Goal: Transaction & Acquisition: Purchase product/service

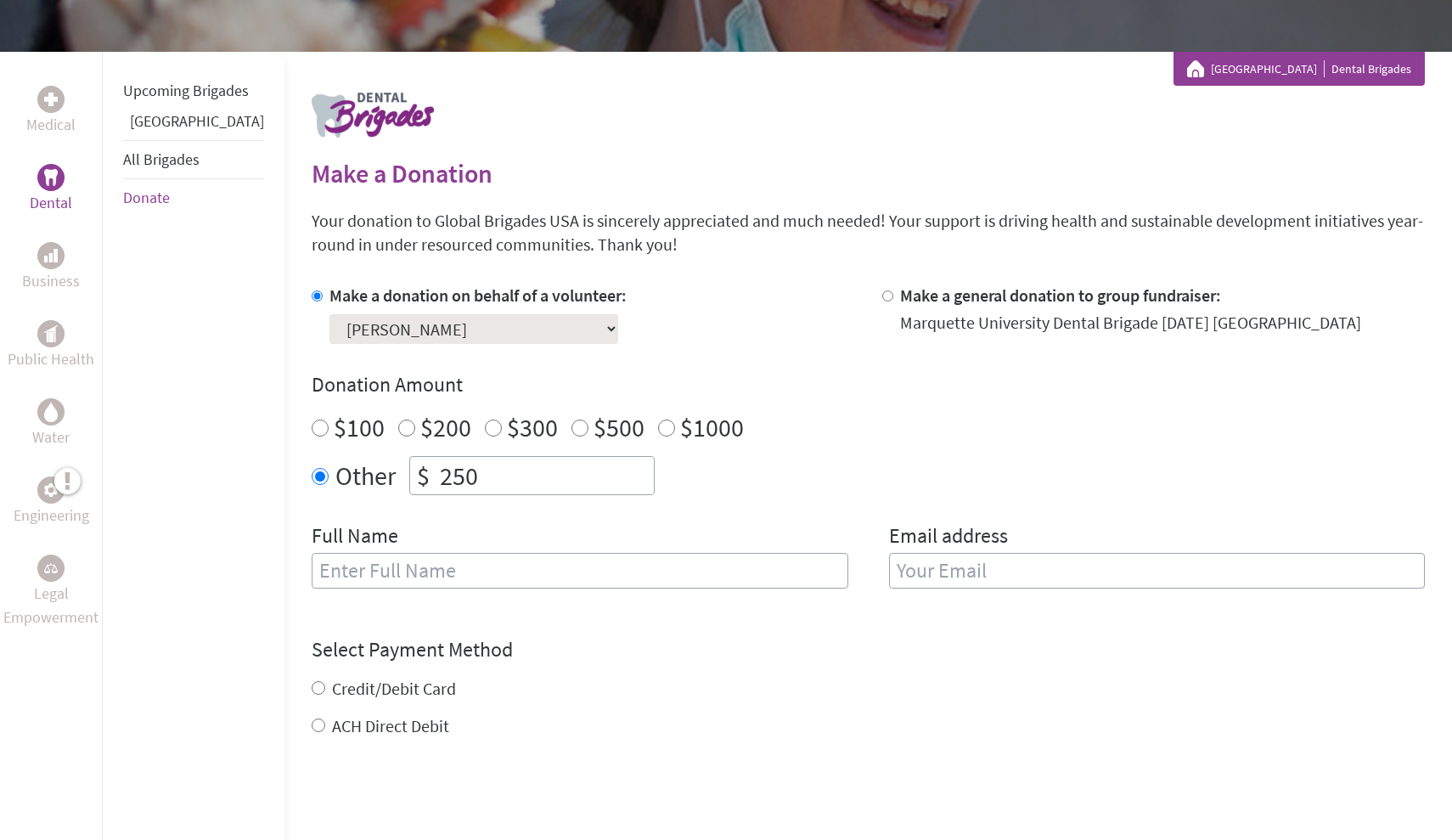
scroll to position [263, 0]
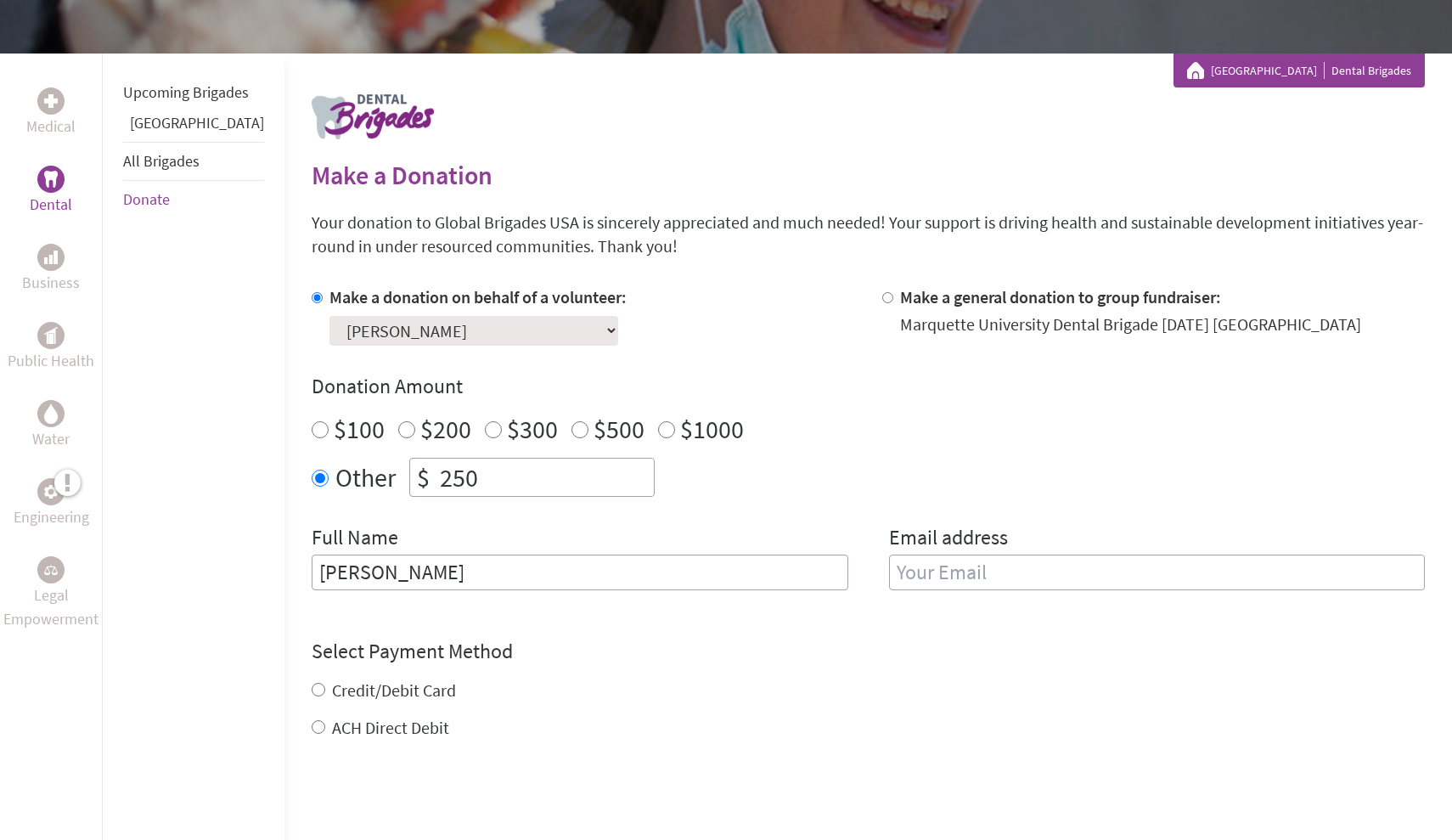
type input "[PERSON_NAME]"
type input "[EMAIL_ADDRESS][DOMAIN_NAME]"
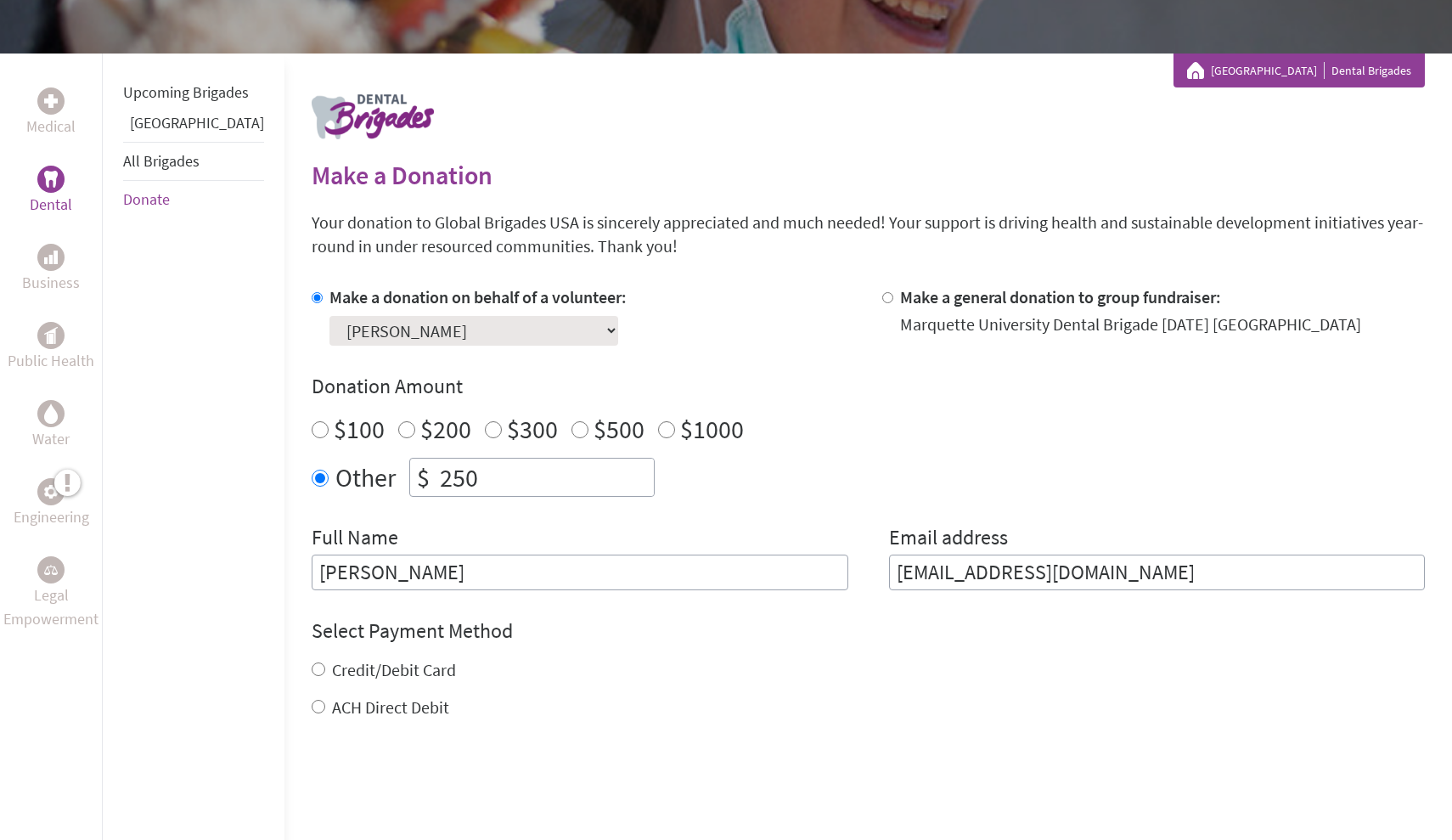
click at [312, 562] on input "[PERSON_NAME]" at bounding box center [580, 573] width 537 height 36
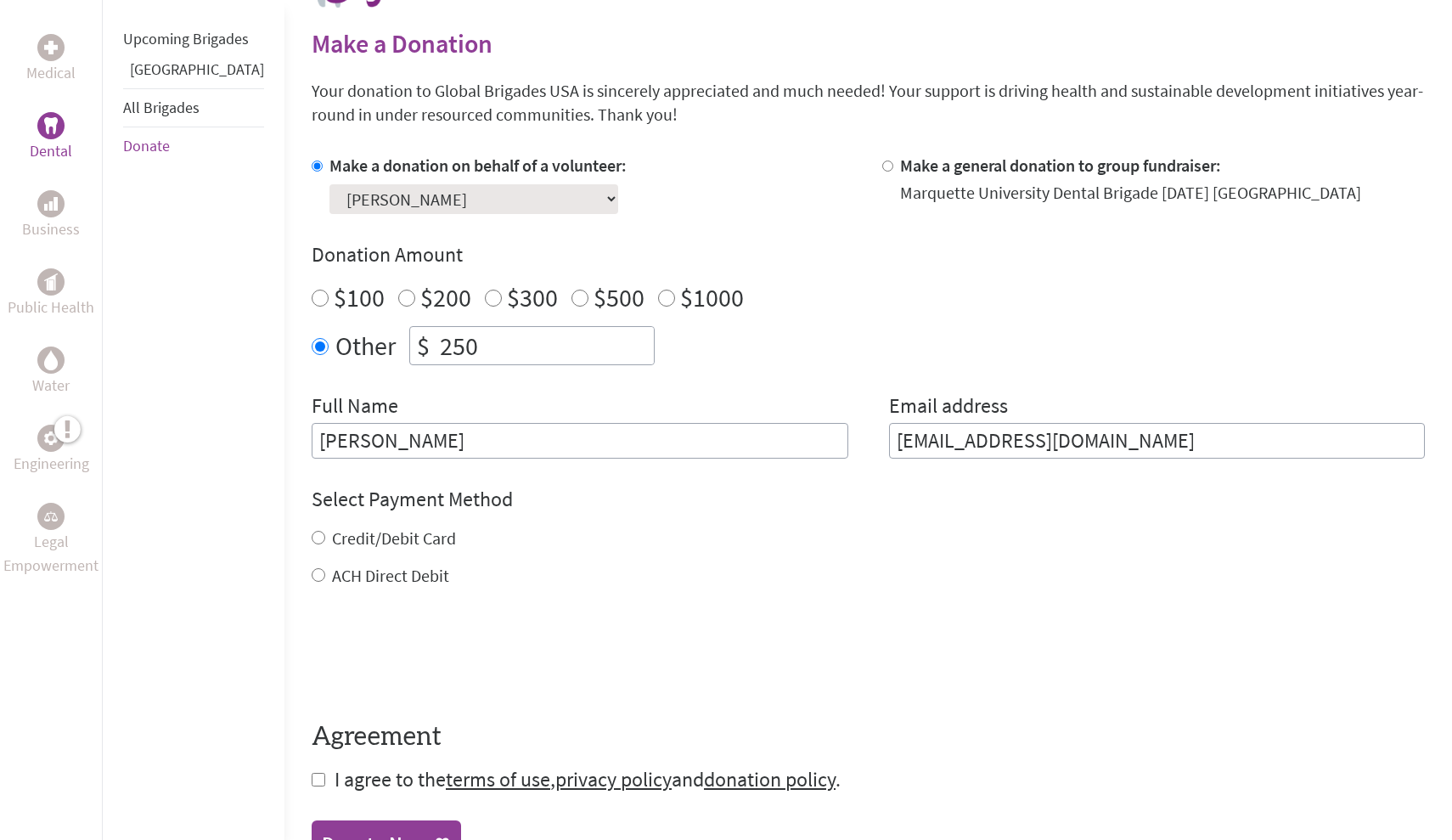
scroll to position [424, 0]
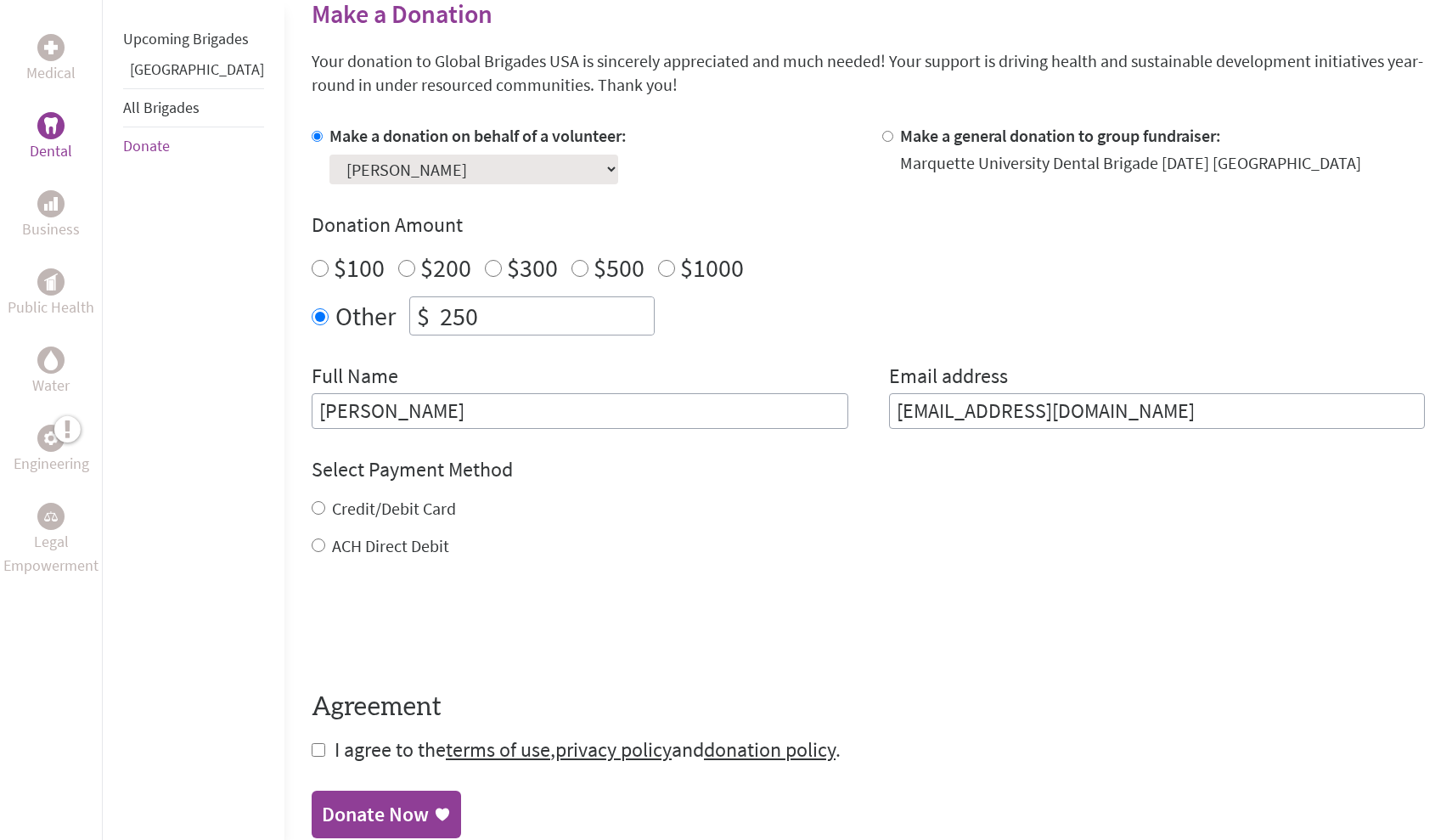
type input "[PERSON_NAME]"
click at [332, 505] on label "Credit/Debit Card" at bounding box center [393, 508] width 124 height 21
click at [312, 505] on input "Credit/Debit Card" at bounding box center [319, 508] width 14 height 14
radio input "true"
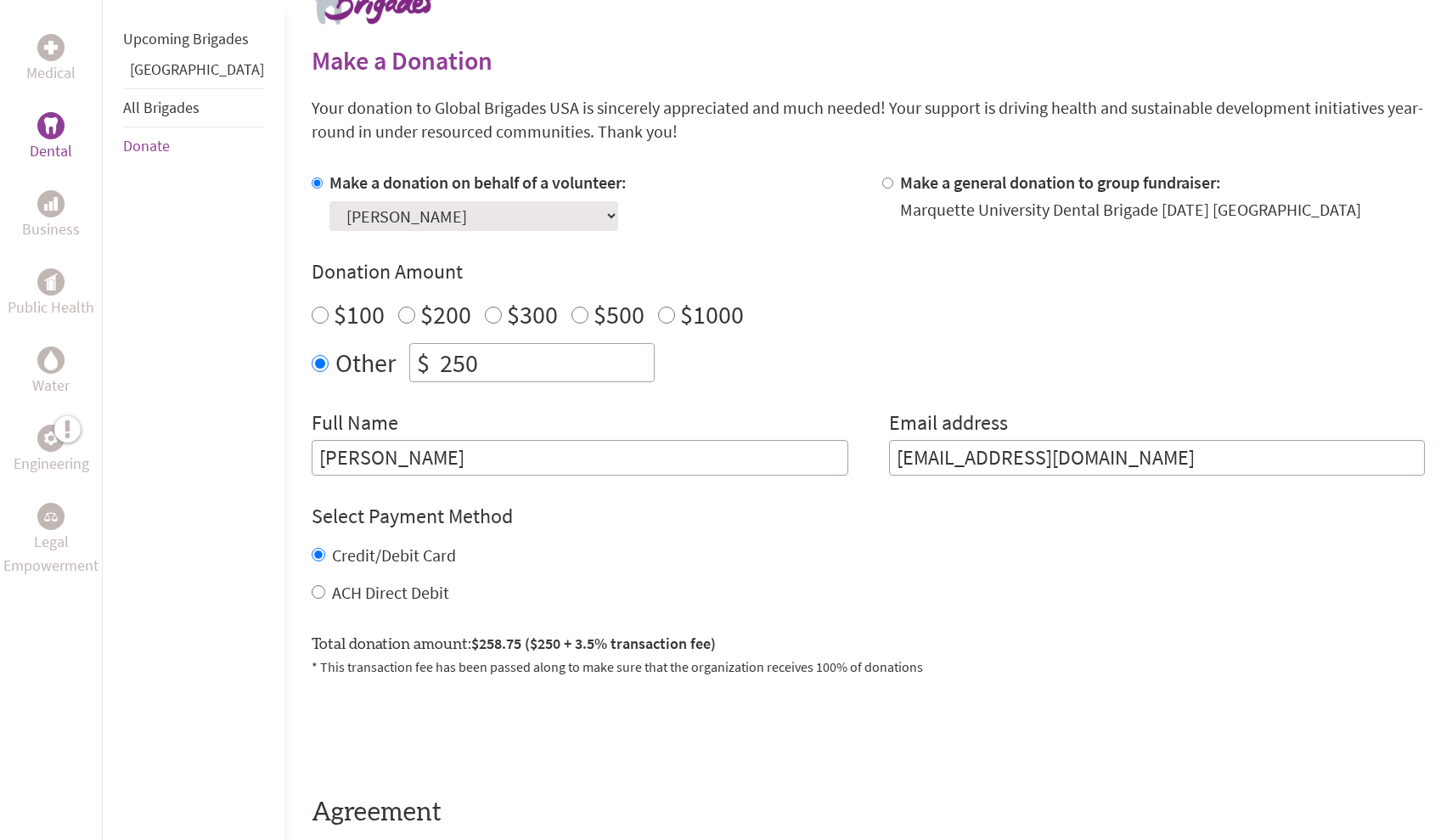
scroll to position [371, 0]
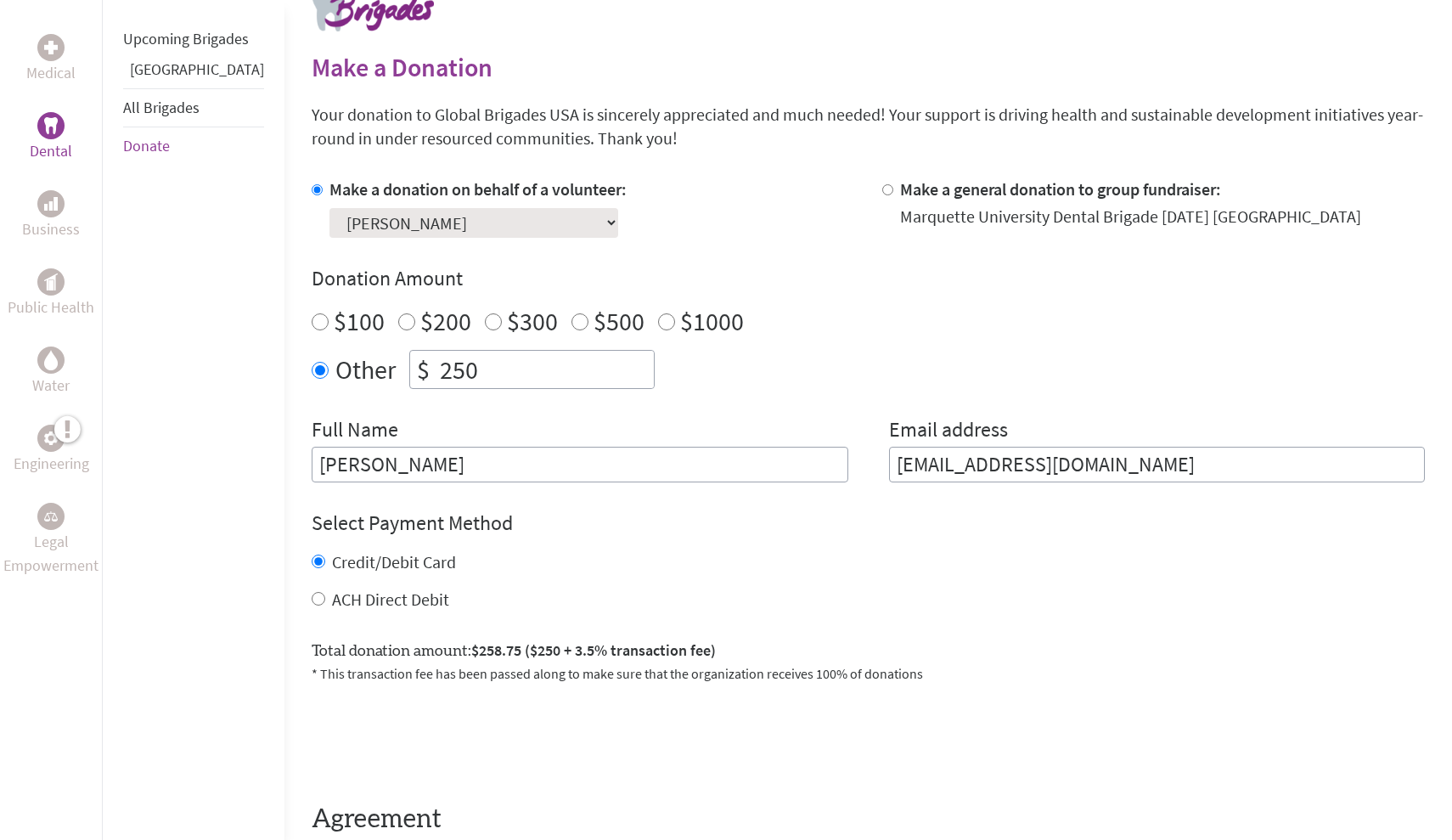
click at [173, 117] on link "All Brigades" at bounding box center [161, 107] width 76 height 20
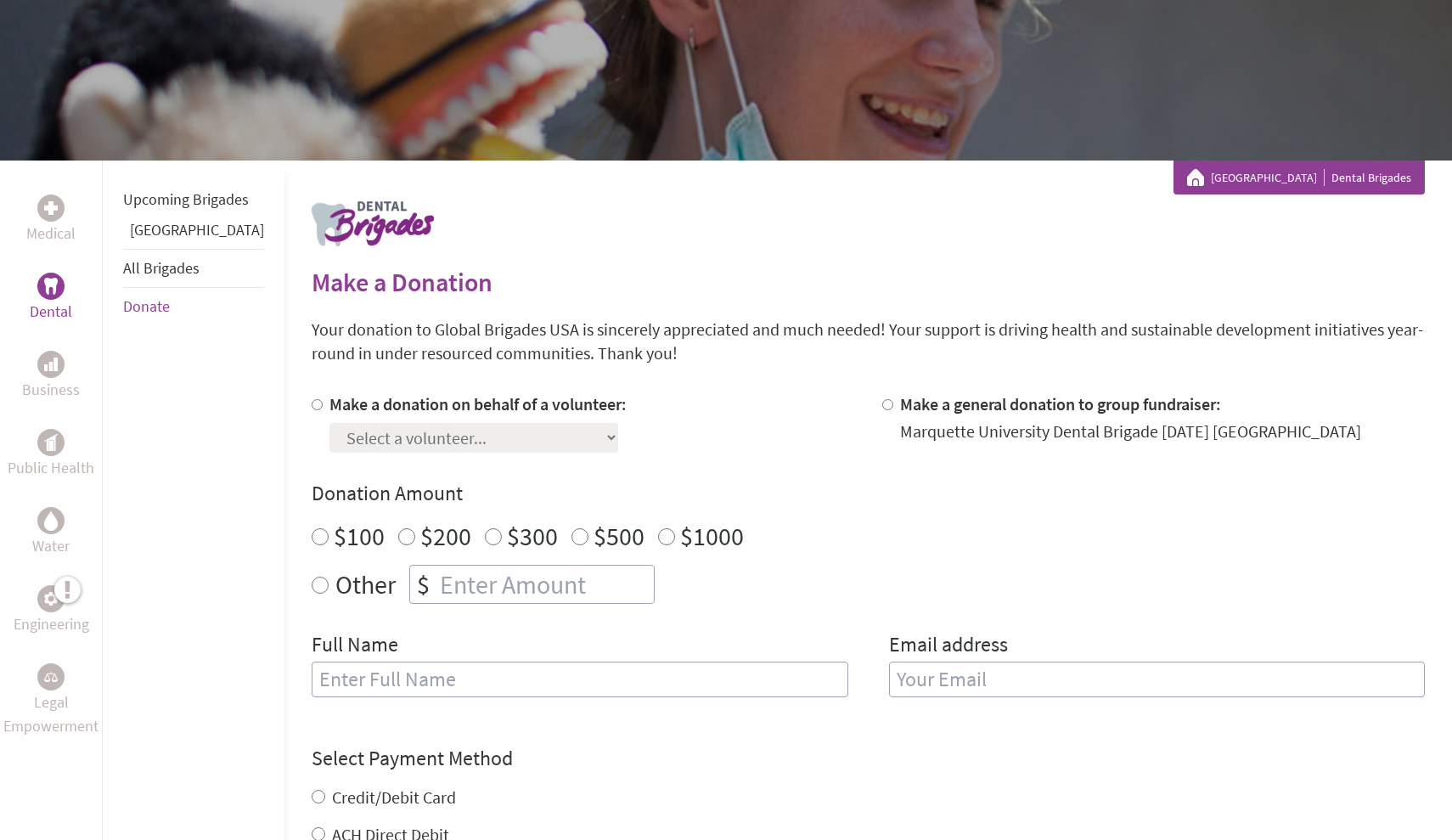
scroll to position [170, 0]
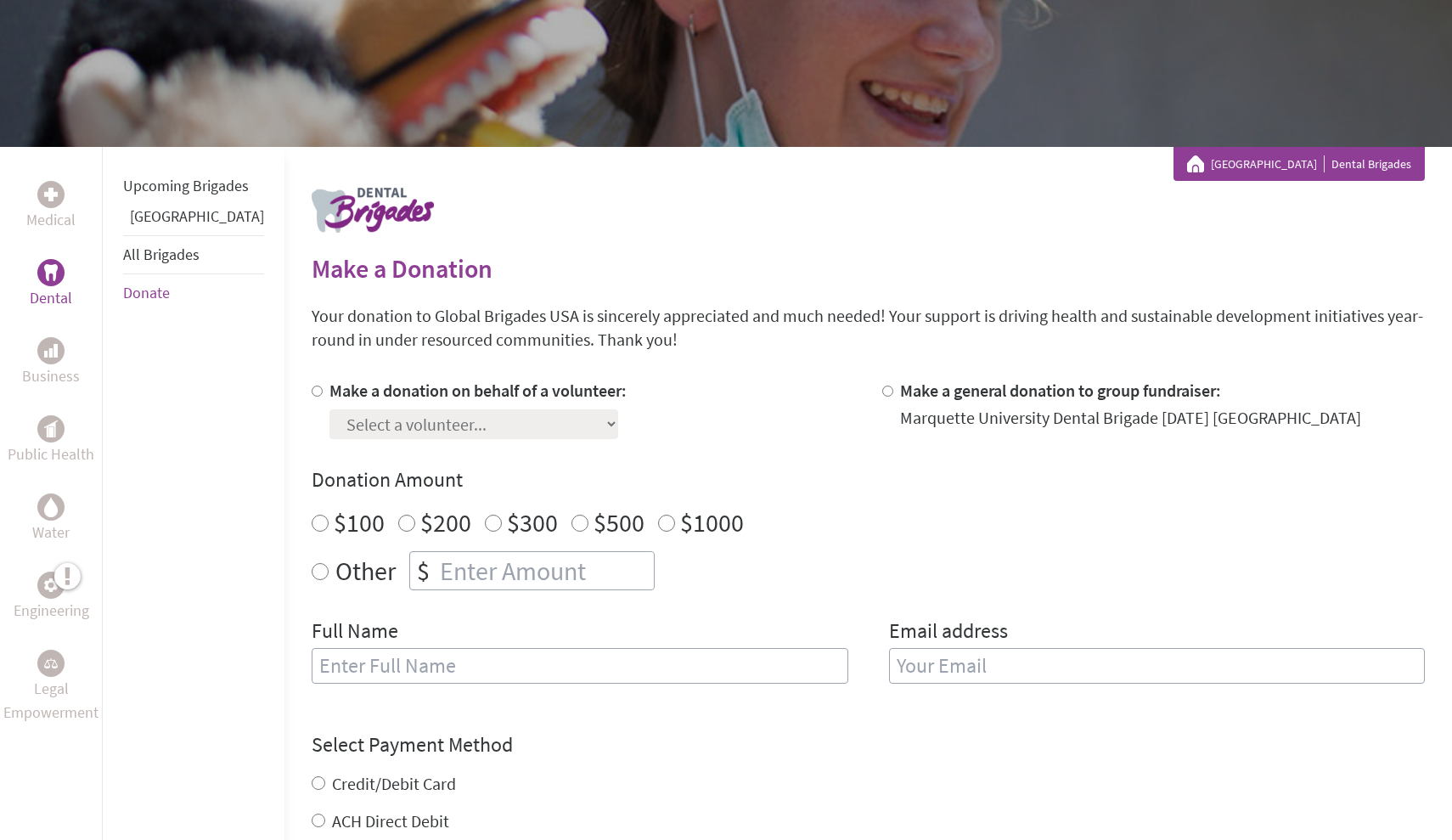
click at [480, 419] on div "Select a volunteer... Adam Mustafa Adeline Langer Adrianna Alberts Aras Buozius…" at bounding box center [477, 421] width 297 height 37
click at [329, 393] on label "Make a donation on behalf of a volunteer:" at bounding box center [477, 390] width 297 height 21
click at [312, 393] on input "Make a donation on behalf of a volunteer:" at bounding box center [317, 391] width 11 height 11
radio input "true"
select select "F79C0C53-9A6D-11F0-9E6E-42010A400005"
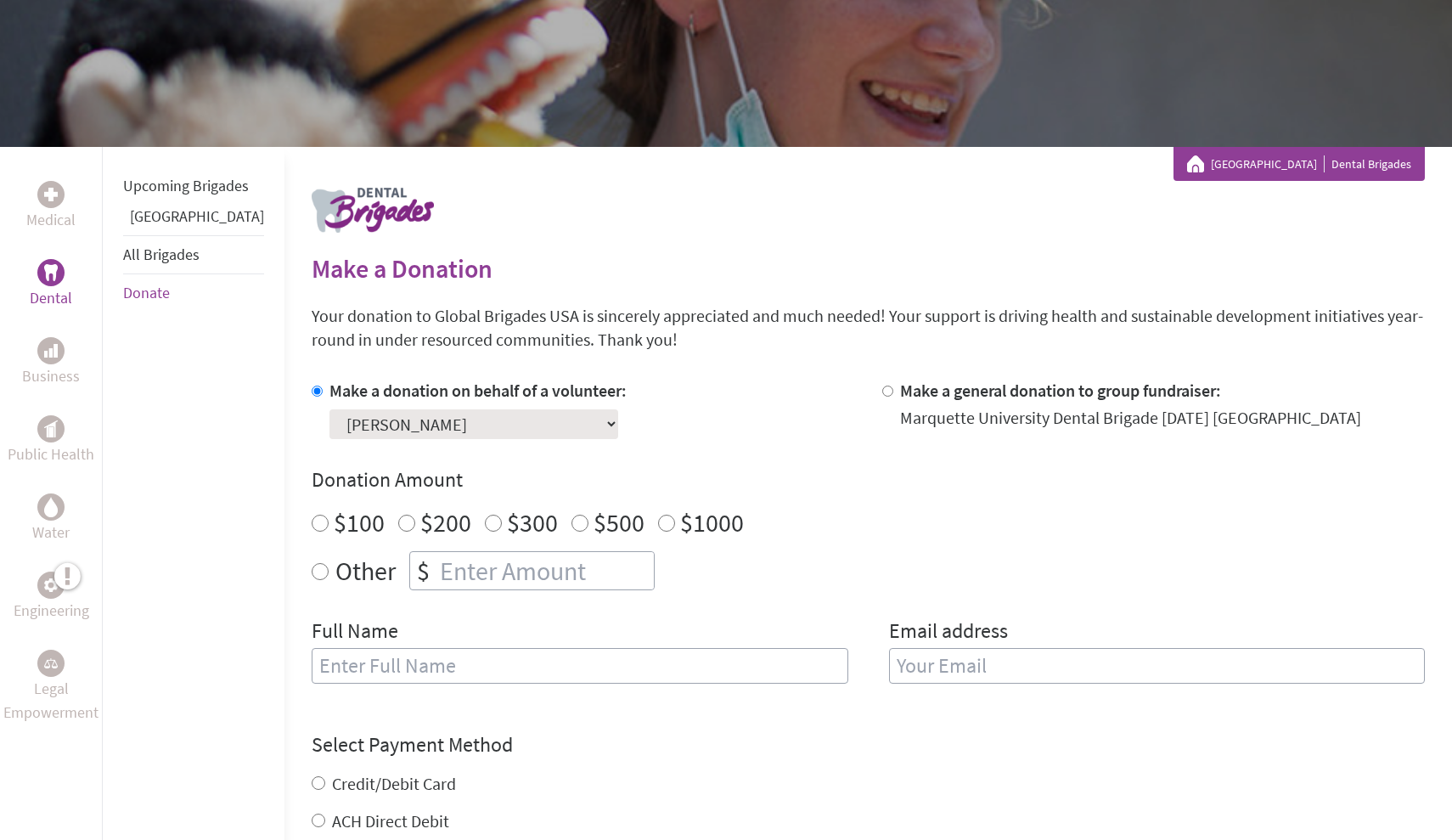
radio input "true"
click at [436, 555] on input "number" at bounding box center [545, 571] width 218 height 38
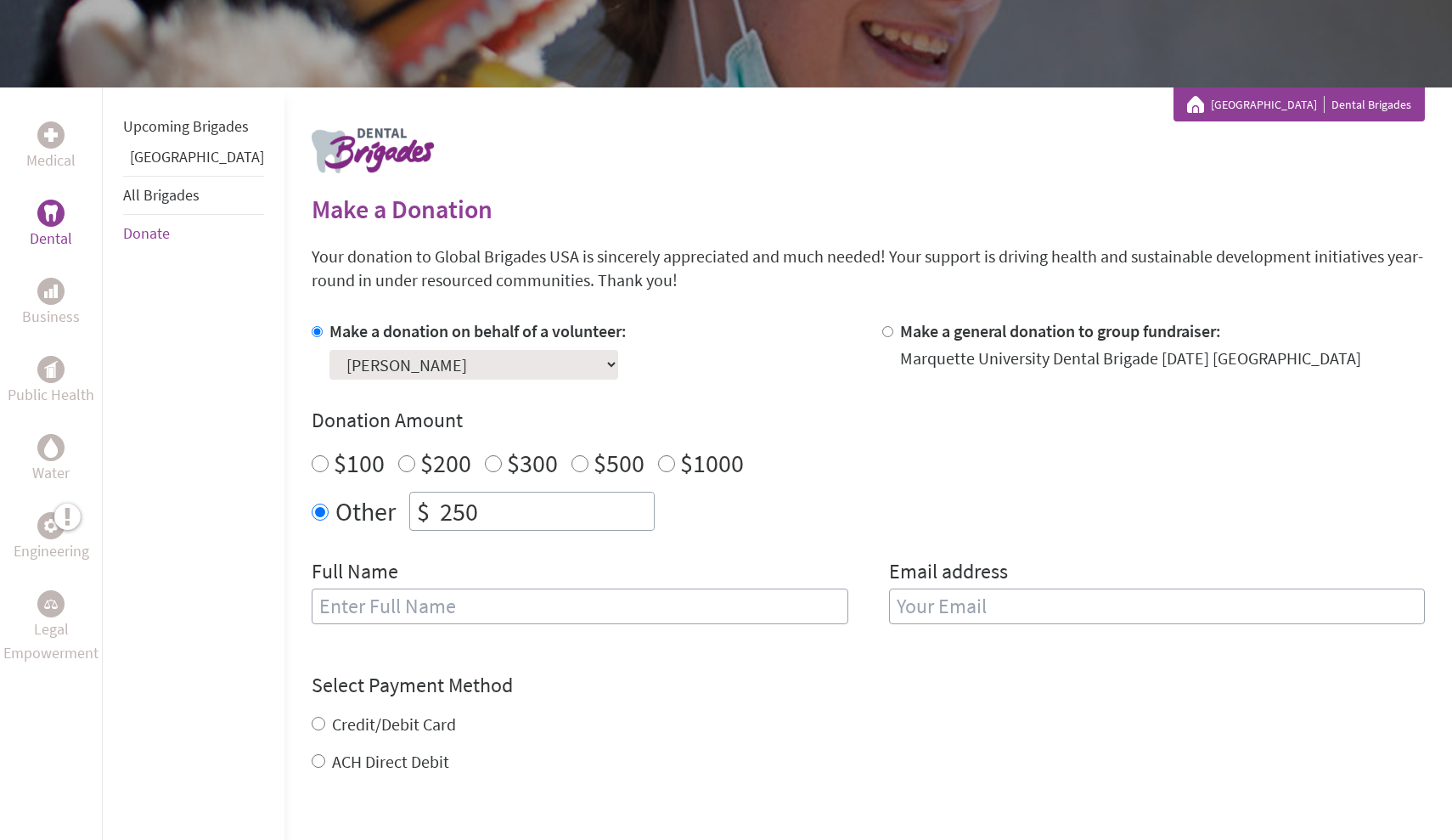
scroll to position [231, 0]
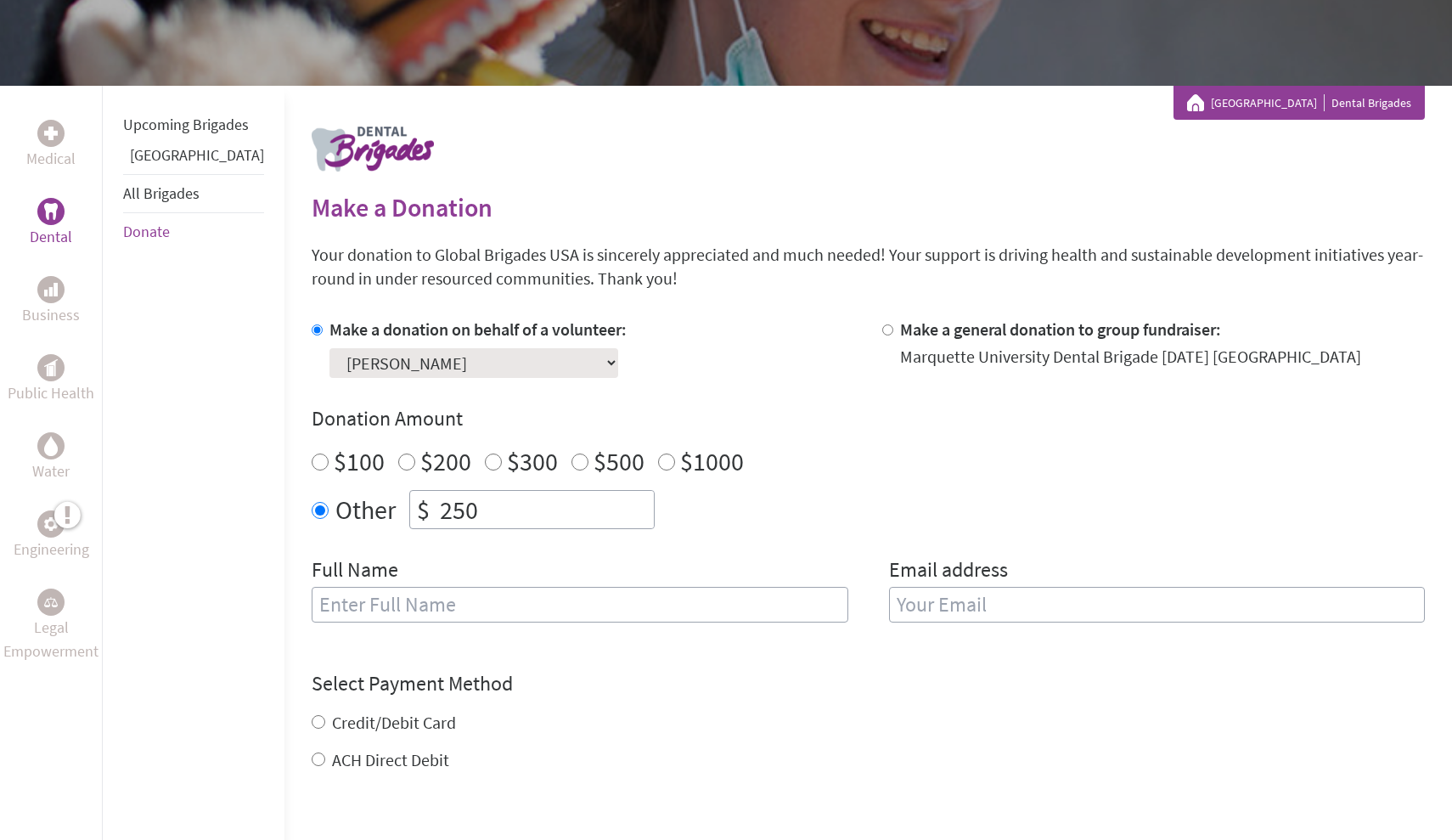
type input "250"
type input "[PERSON_NAME]"
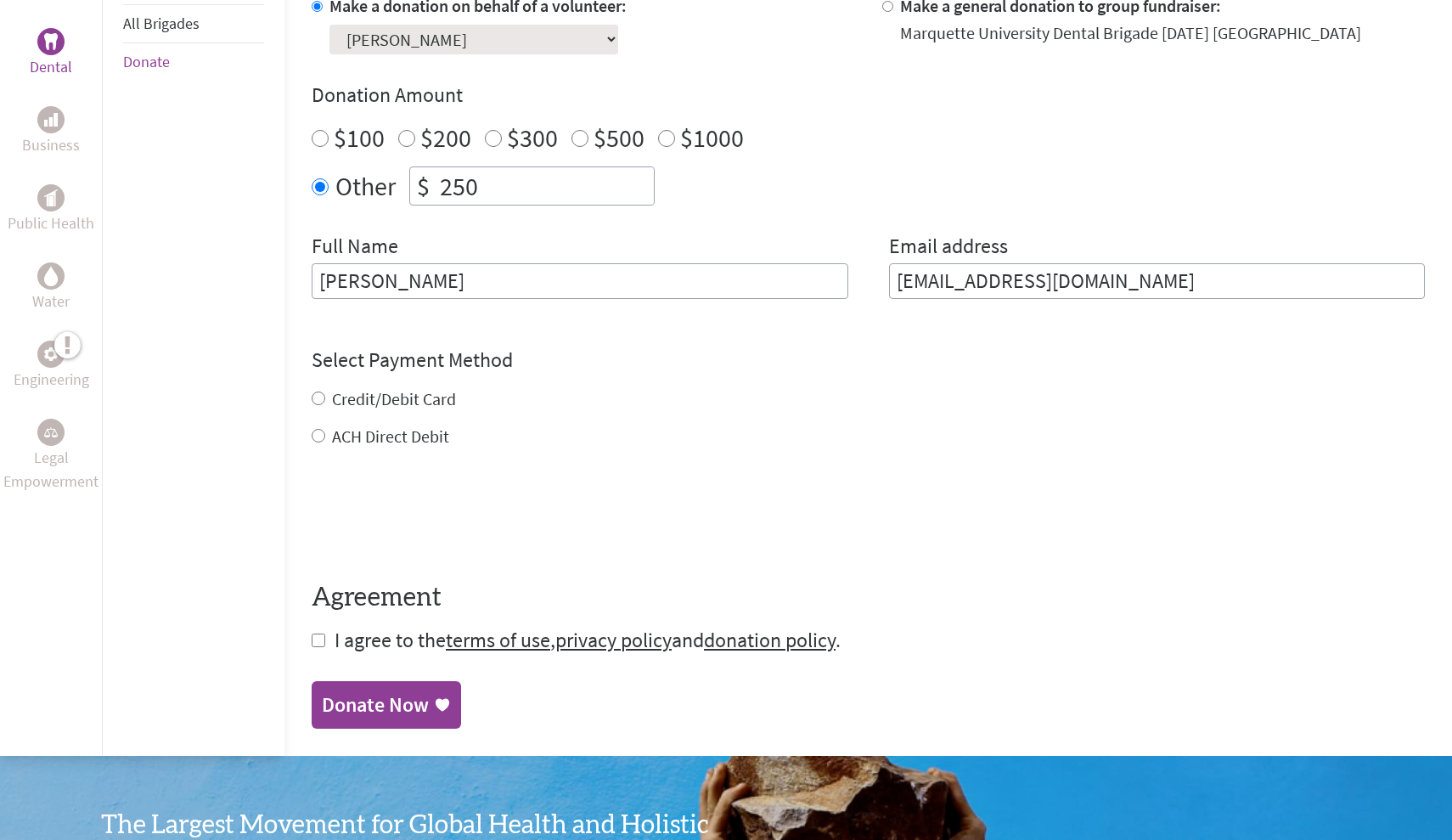
scroll to position [560, 0]
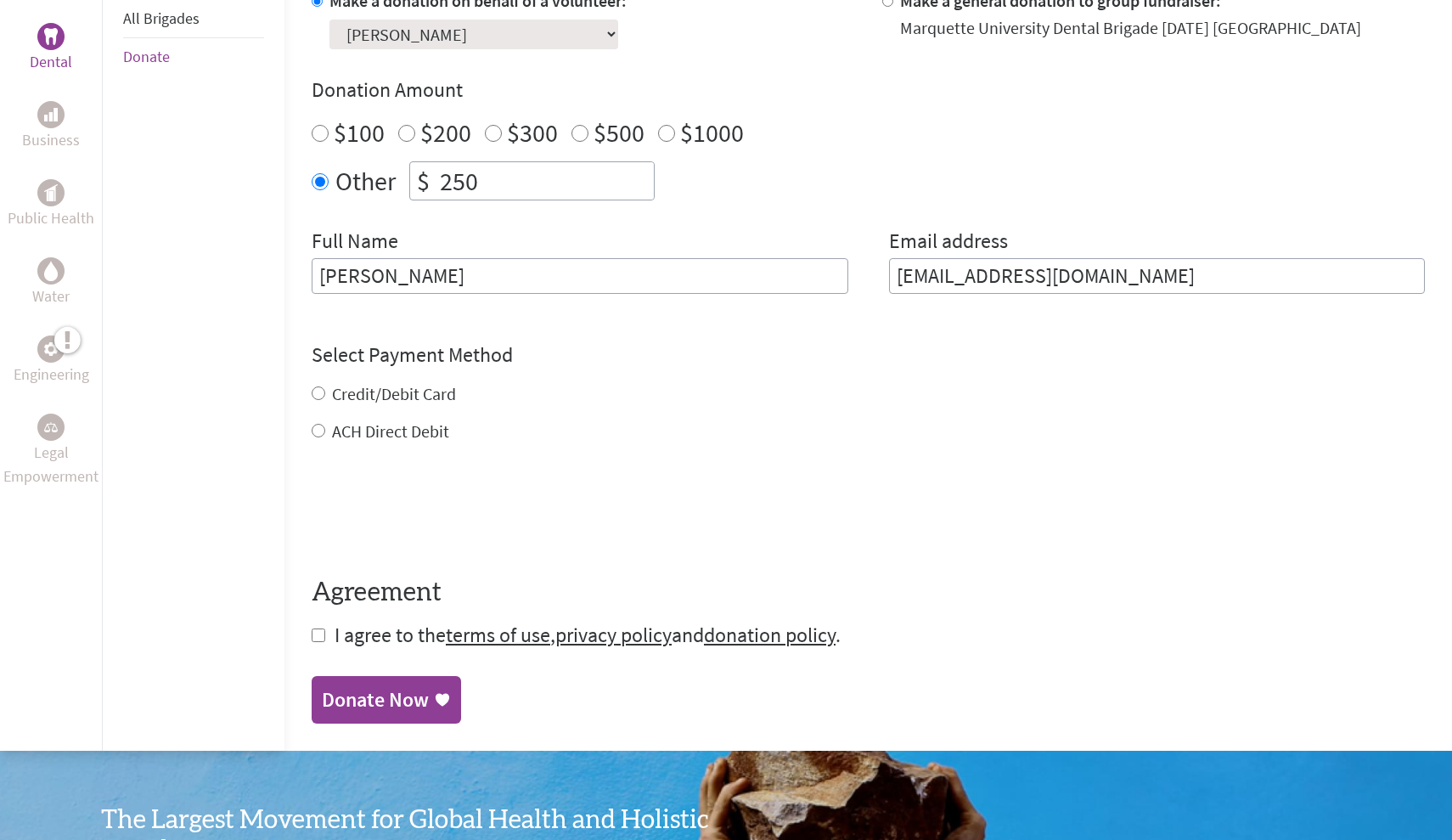
type input "[EMAIL_ADDRESS][DOMAIN_NAME]"
click at [312, 389] on div "Credit/Debit Card ACH Direct Debit" at bounding box center [868, 412] width 1113 height 61
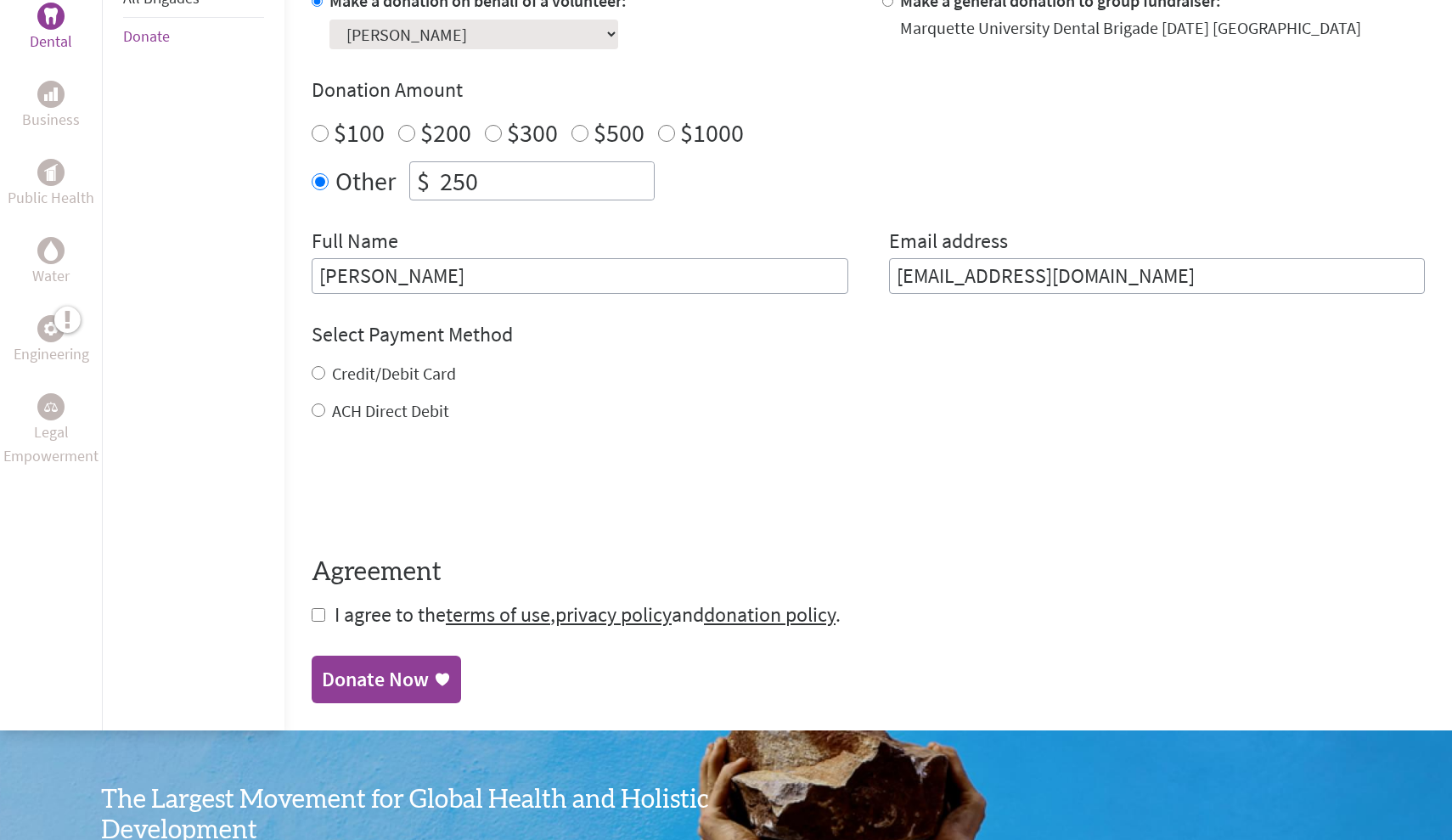
click at [312, 372] on input "Credit/Debit Card" at bounding box center [319, 373] width 14 height 14
radio input "true"
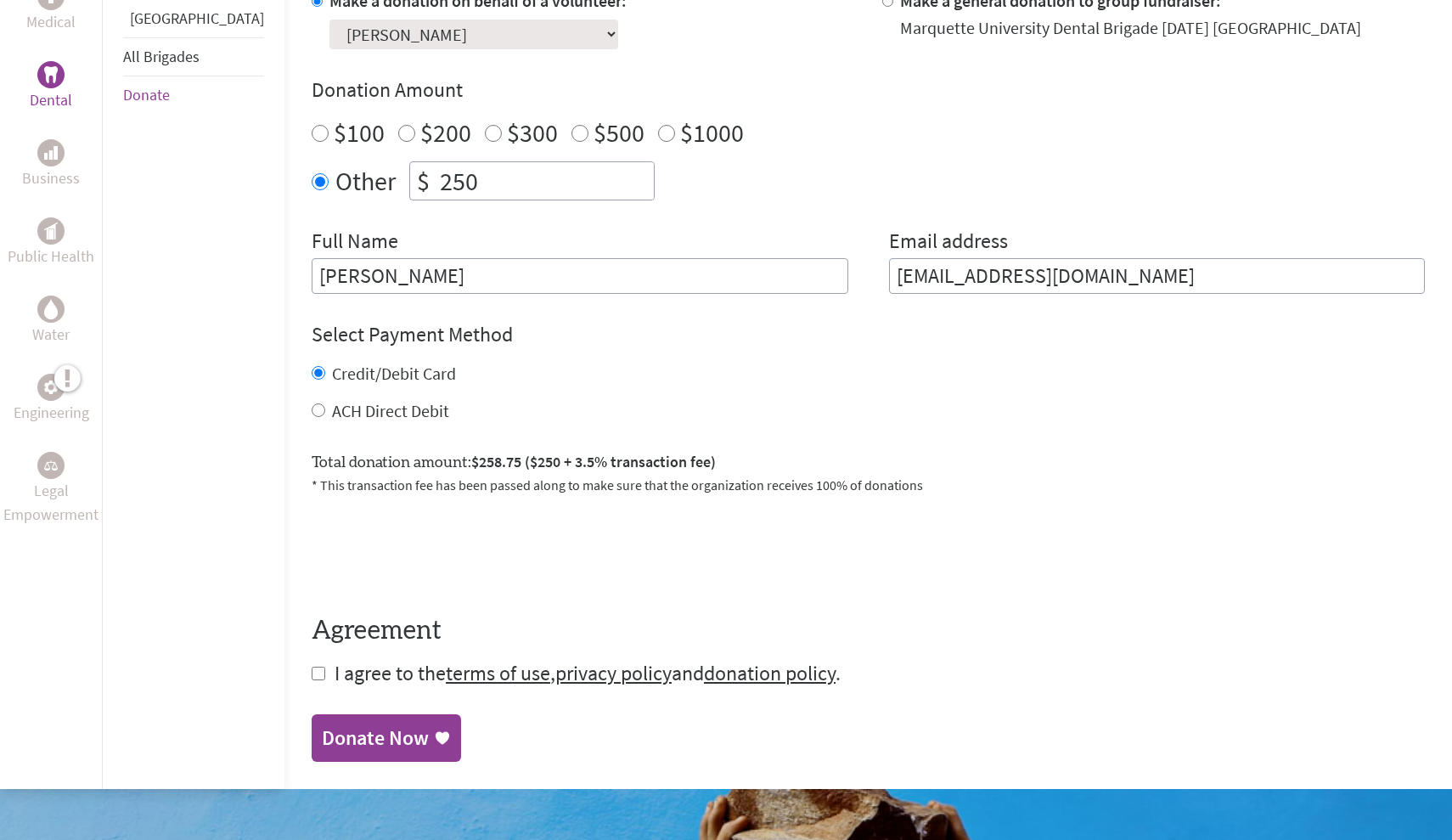
click at [312, 668] on input "checkbox" at bounding box center [319, 674] width 14 height 14
checkbox input "true"
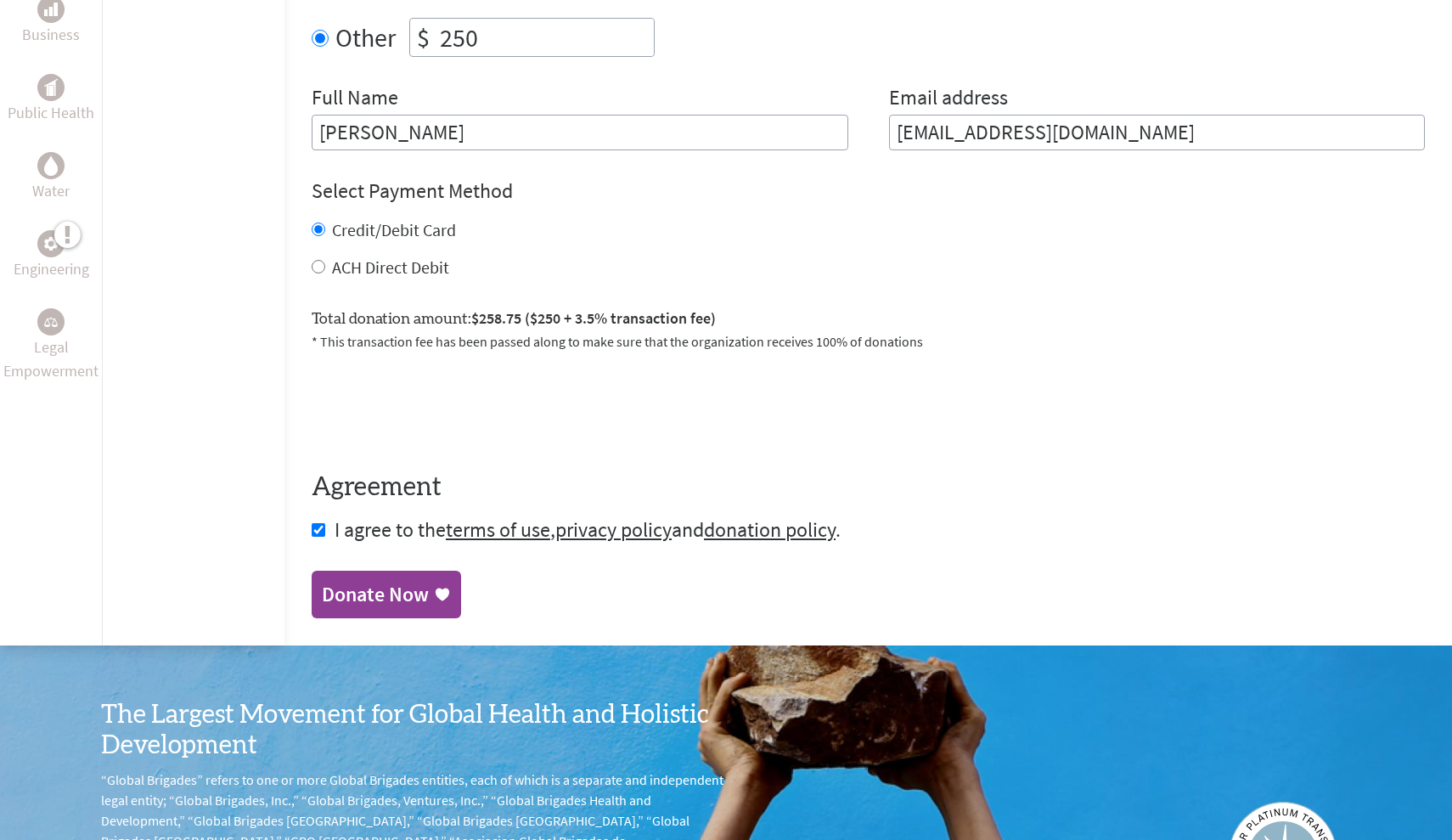
scroll to position [733, 0]
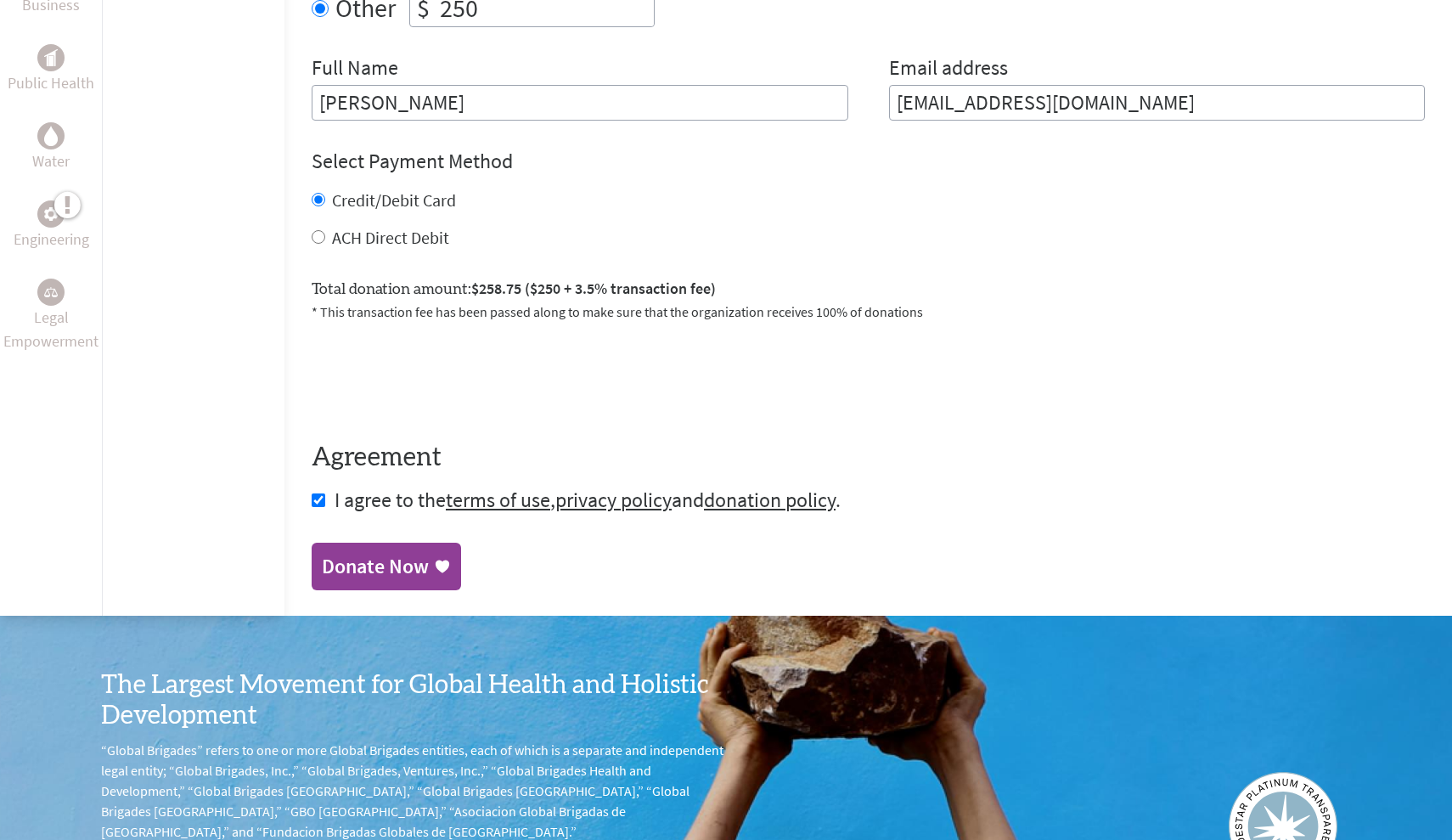
click at [338, 559] on div "Donate Now" at bounding box center [375, 567] width 107 height 27
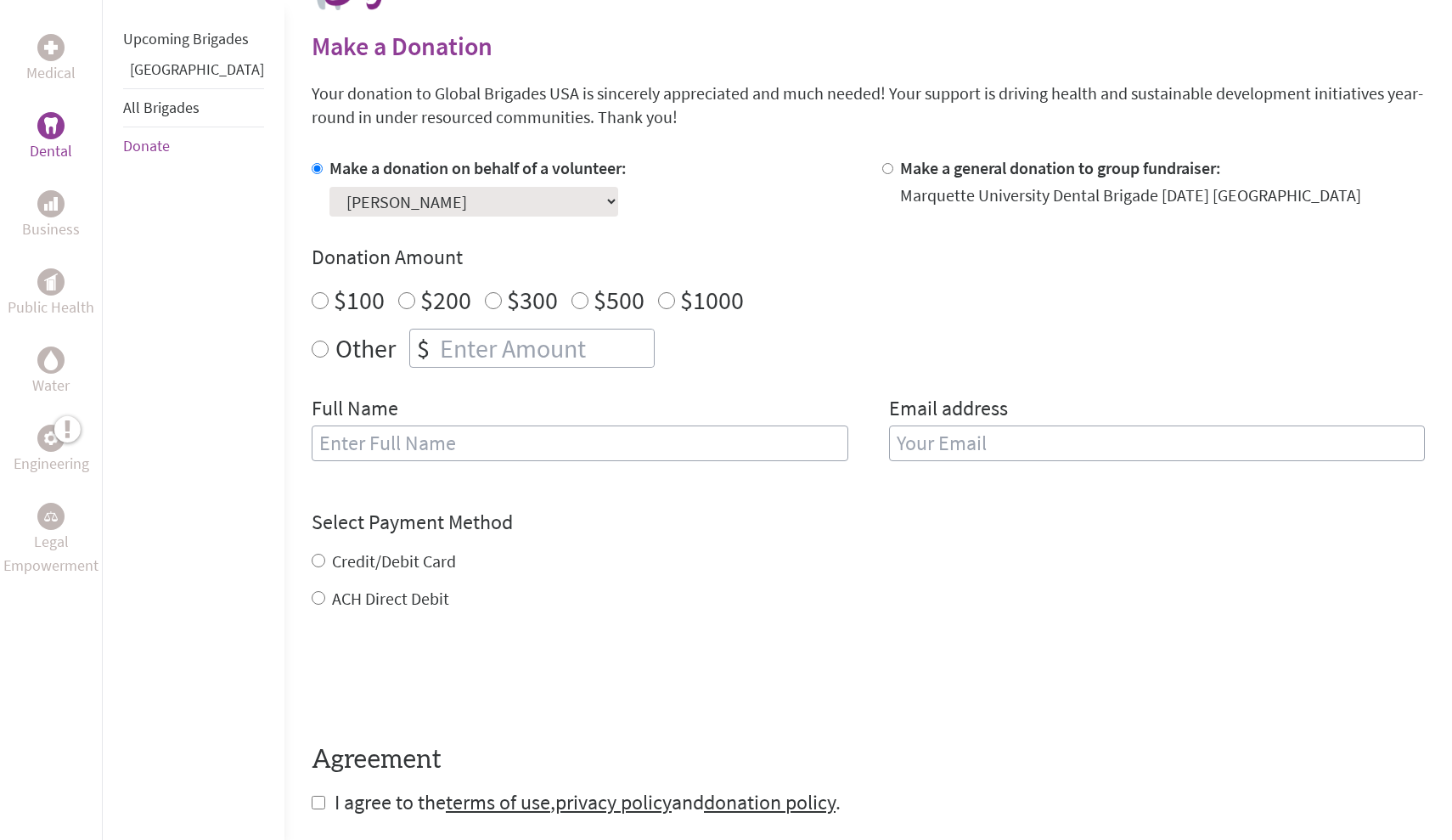
scroll to position [243, 0]
